Goal: Information Seeking & Learning: Learn about a topic

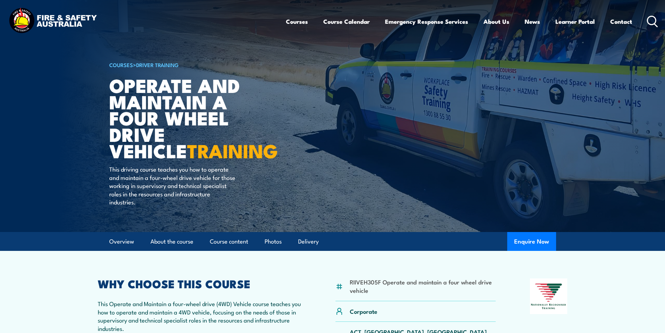
click at [650, 18] on icon at bounding box center [652, 22] width 11 height 12
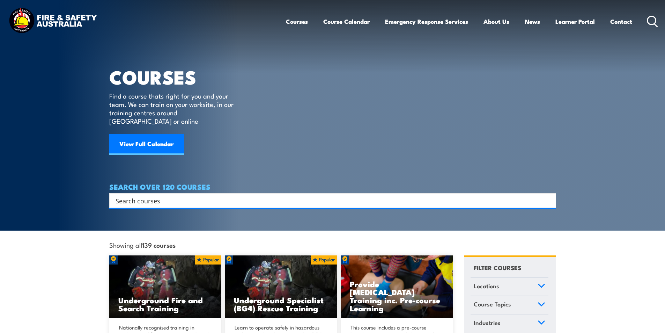
click at [158, 195] on input "Search input" at bounding box center [327, 200] width 425 height 10
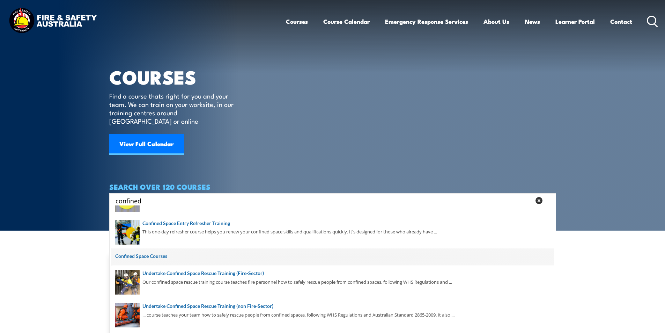
scroll to position [105, 0]
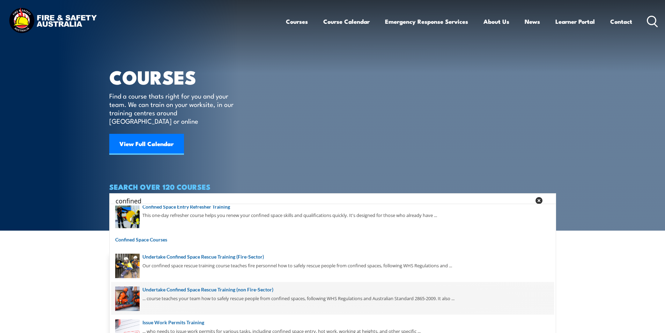
type input "confined"
click at [265, 289] on span at bounding box center [332, 298] width 442 height 33
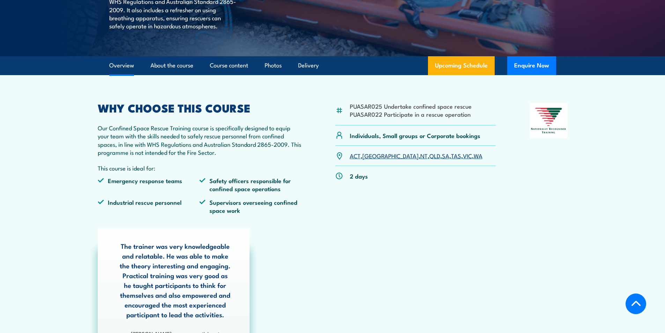
scroll to position [279, 0]
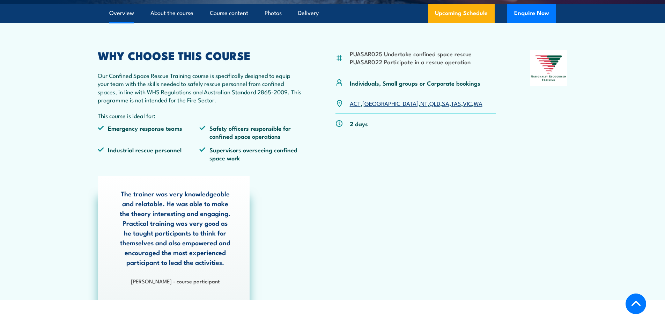
click at [442, 103] on link "SA" at bounding box center [445, 103] width 7 height 8
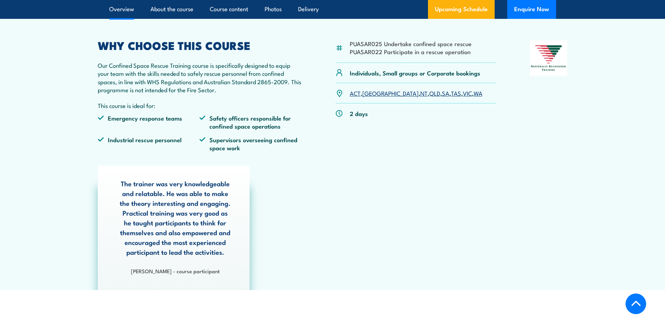
scroll to position [177, 0]
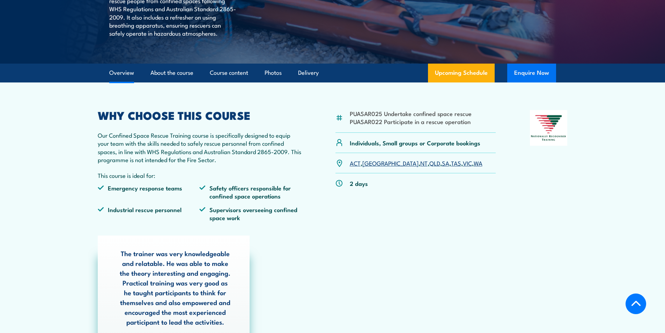
click at [537, 71] on button "Enquire Now" at bounding box center [531, 73] width 49 height 19
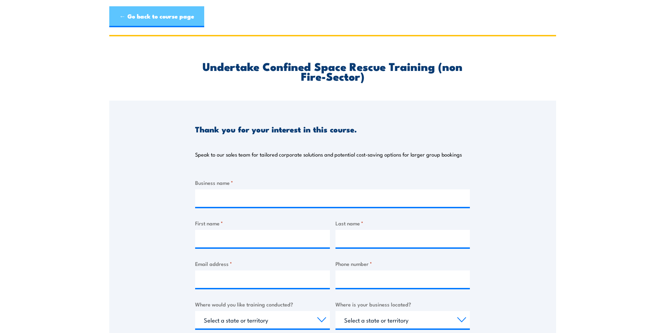
drag, startPoint x: 132, startPoint y: 14, endPoint x: 141, endPoint y: 14, distance: 9.8
click at [131, 14] on link "← Go back to course page" at bounding box center [156, 16] width 95 height 21
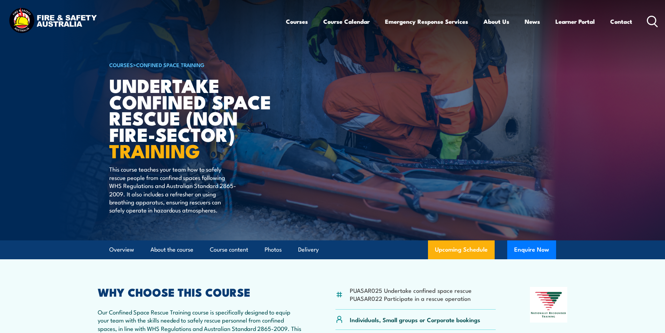
drag, startPoint x: 651, startPoint y: 19, endPoint x: 647, endPoint y: 20, distance: 4.5
click at [651, 19] on icon at bounding box center [652, 22] width 11 height 12
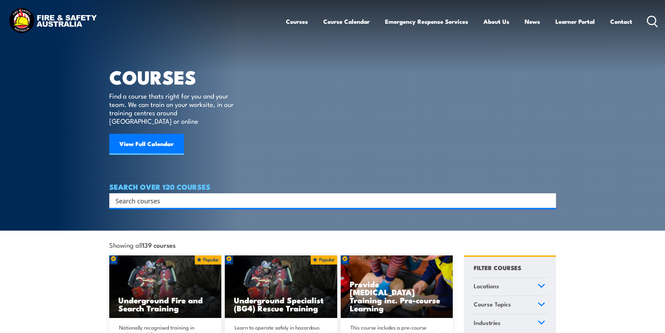
click at [140, 195] on input "Search input" at bounding box center [327, 200] width 425 height 10
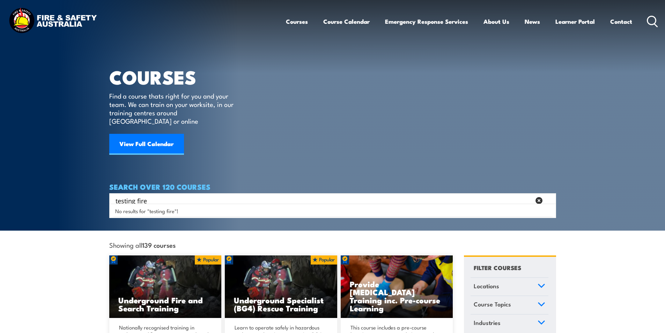
drag, startPoint x: 107, startPoint y: 195, endPoint x: 78, endPoint y: 194, distance: 28.6
click at [79, 194] on section "COURSES Find a course thats right for you and your team. We can train on your w…" at bounding box center [332, 115] width 665 height 230
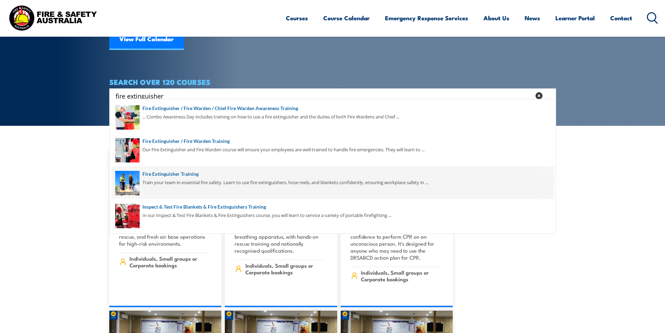
type input "fire extinguisher"
click at [185, 174] on span at bounding box center [332, 182] width 442 height 33
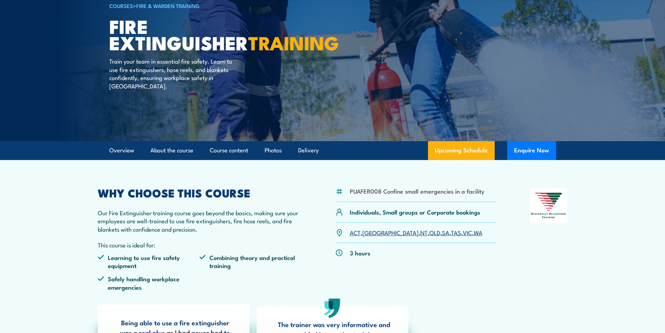
scroll to position [140, 0]
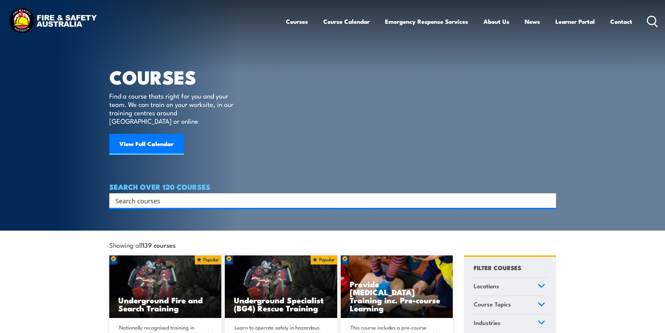
click at [149, 195] on input "Search input" at bounding box center [327, 200] width 425 height 10
